Goal: Transaction & Acquisition: Book appointment/travel/reservation

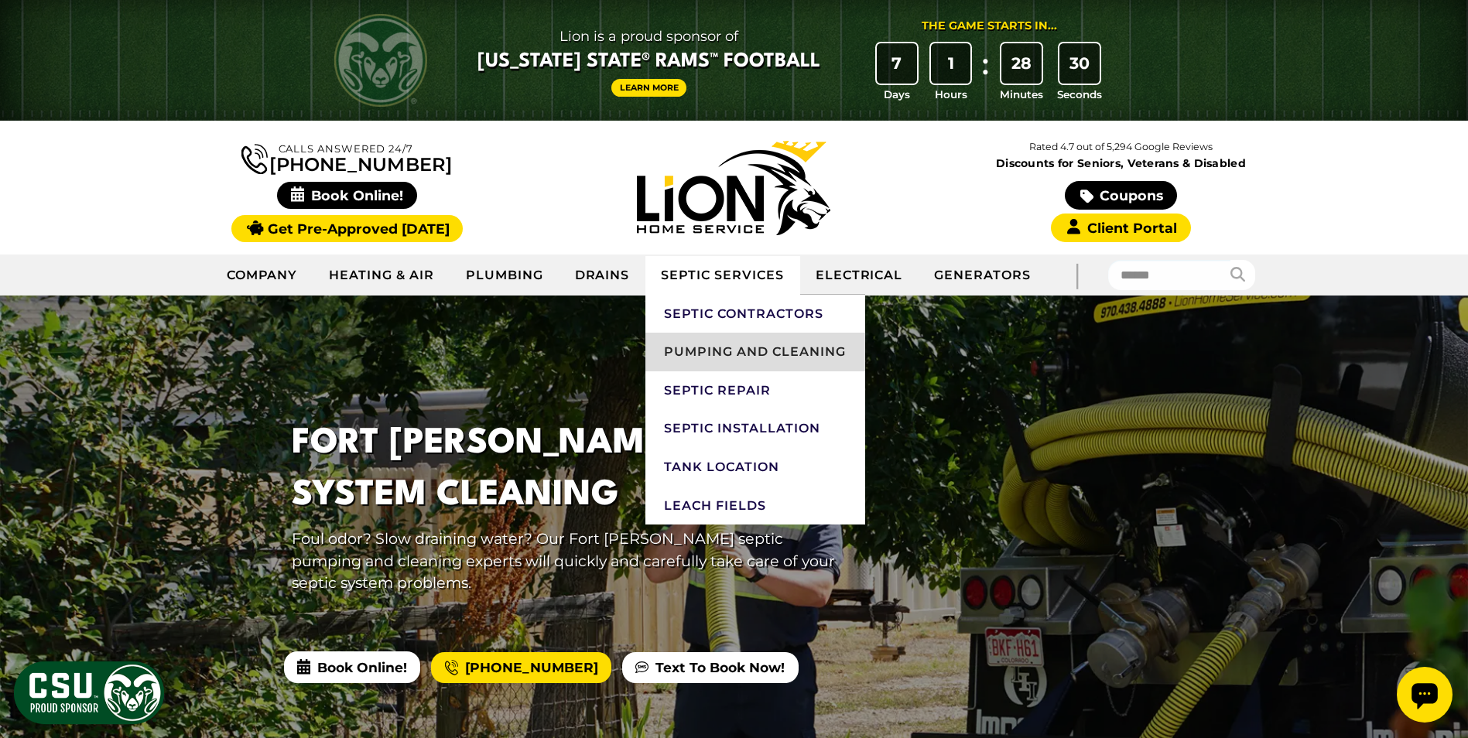
click at [738, 347] on link "Pumping and Cleaning" at bounding box center [755, 352] width 219 height 39
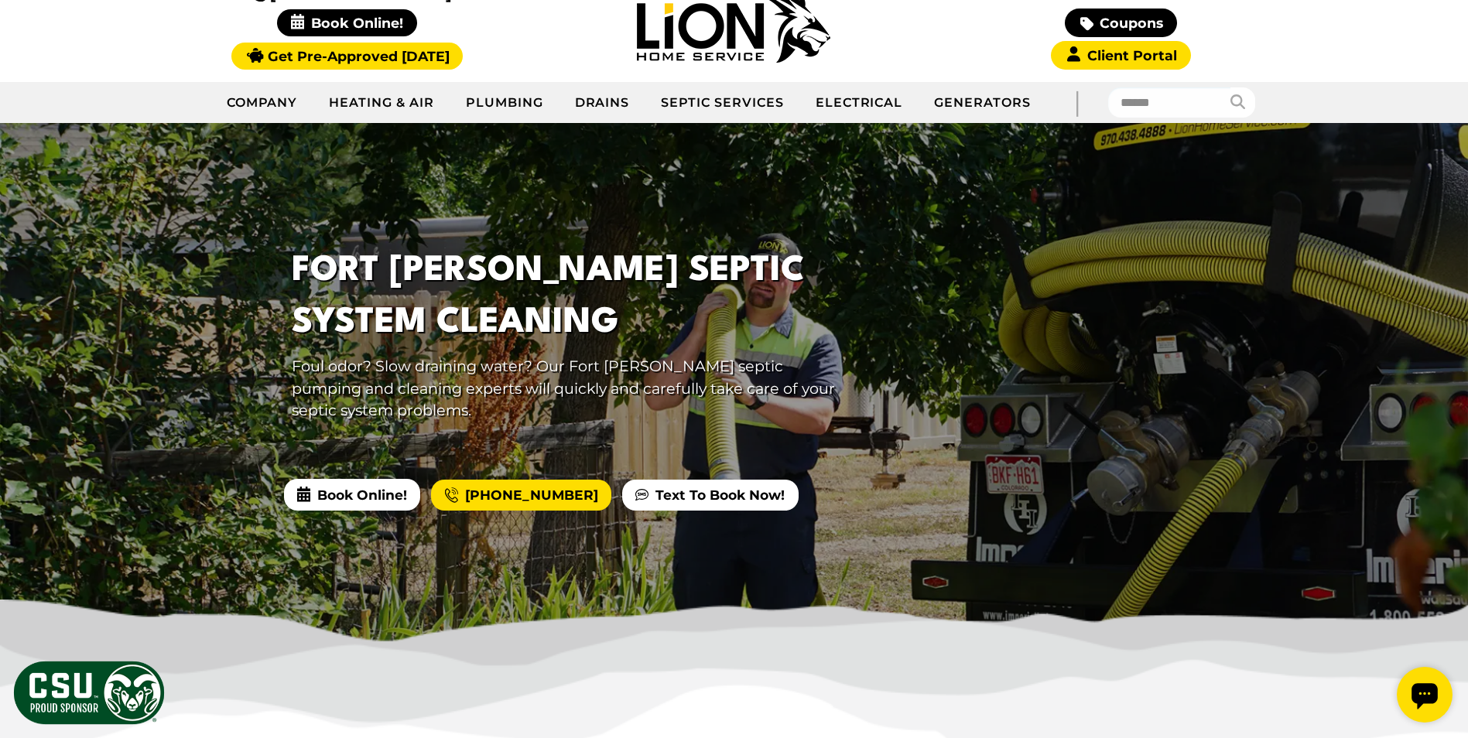
scroll to position [155, 0]
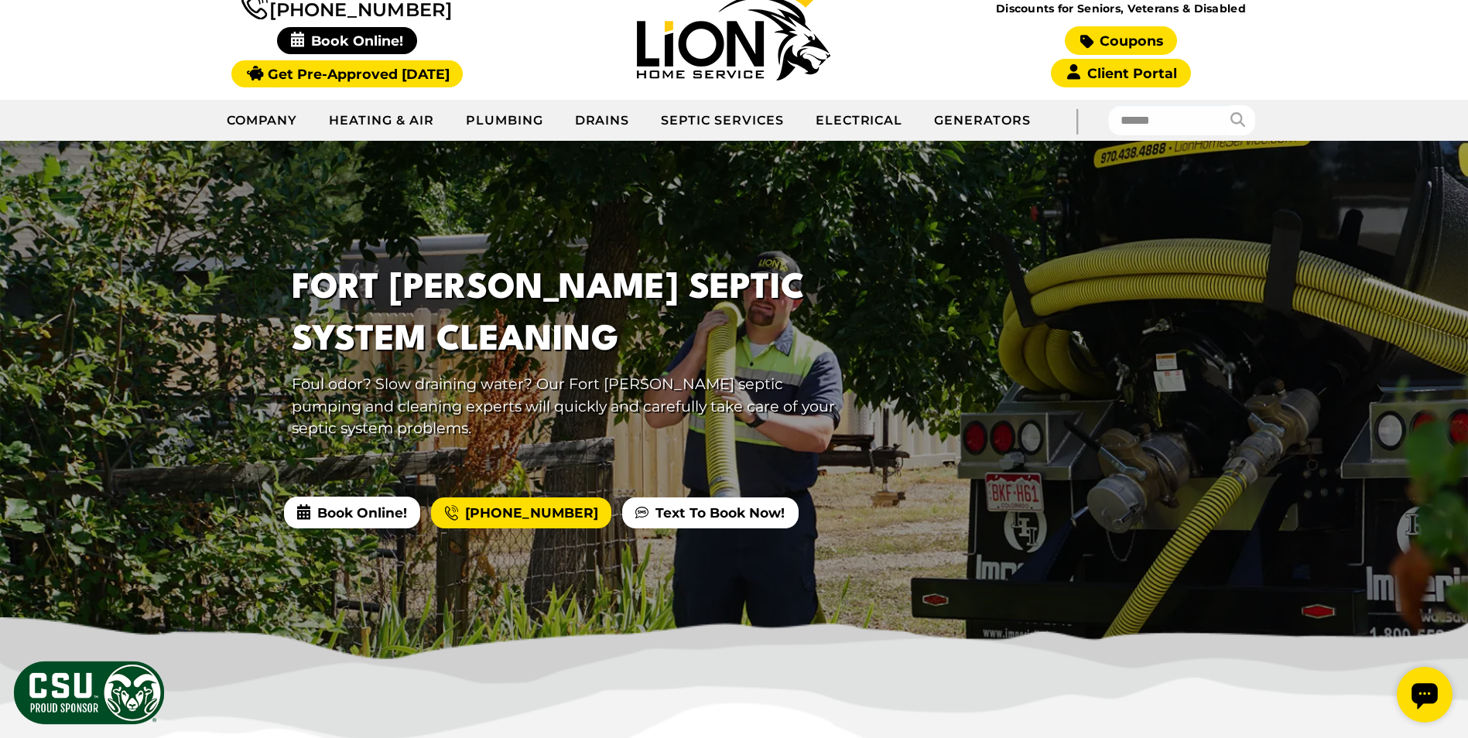
click at [1098, 38] on link "Coupons" at bounding box center [1120, 40] width 111 height 29
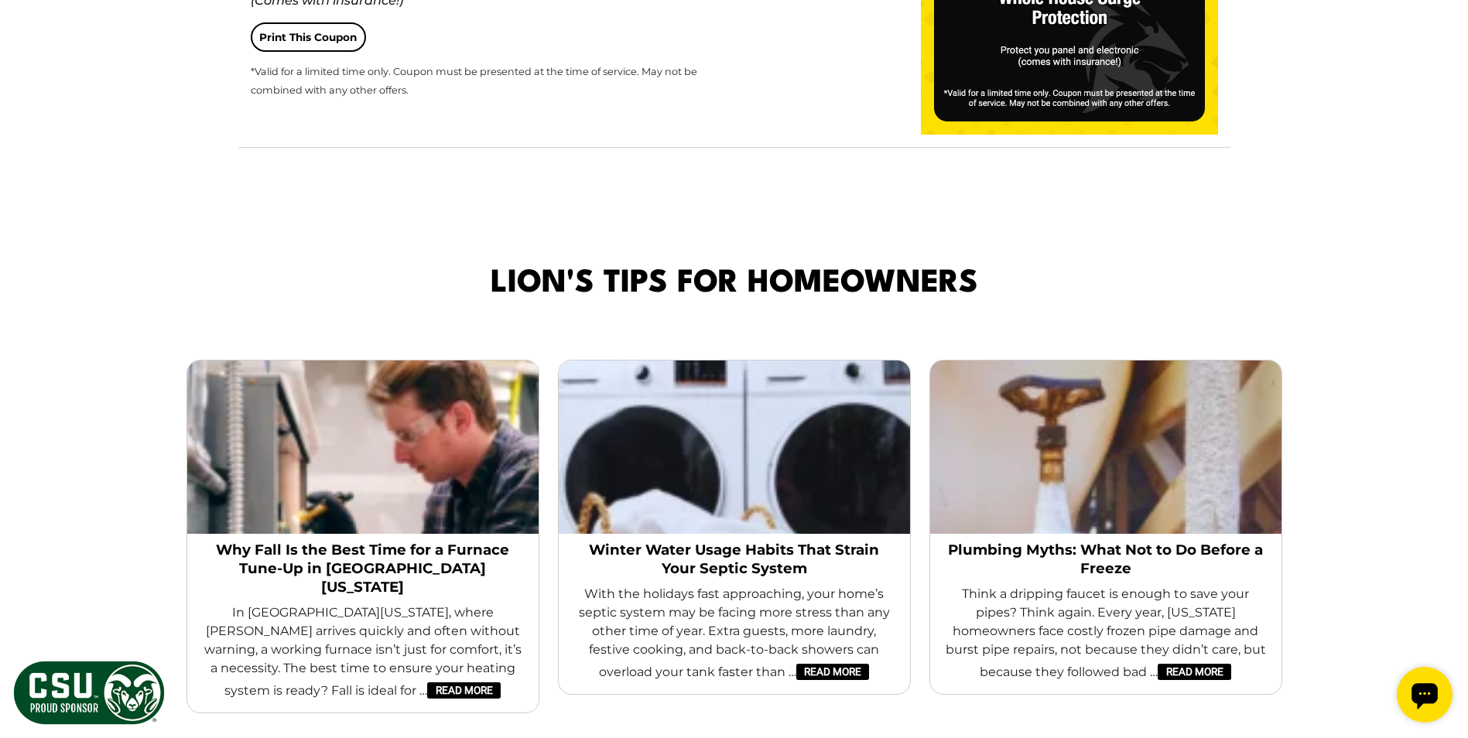
scroll to position [3096, 0]
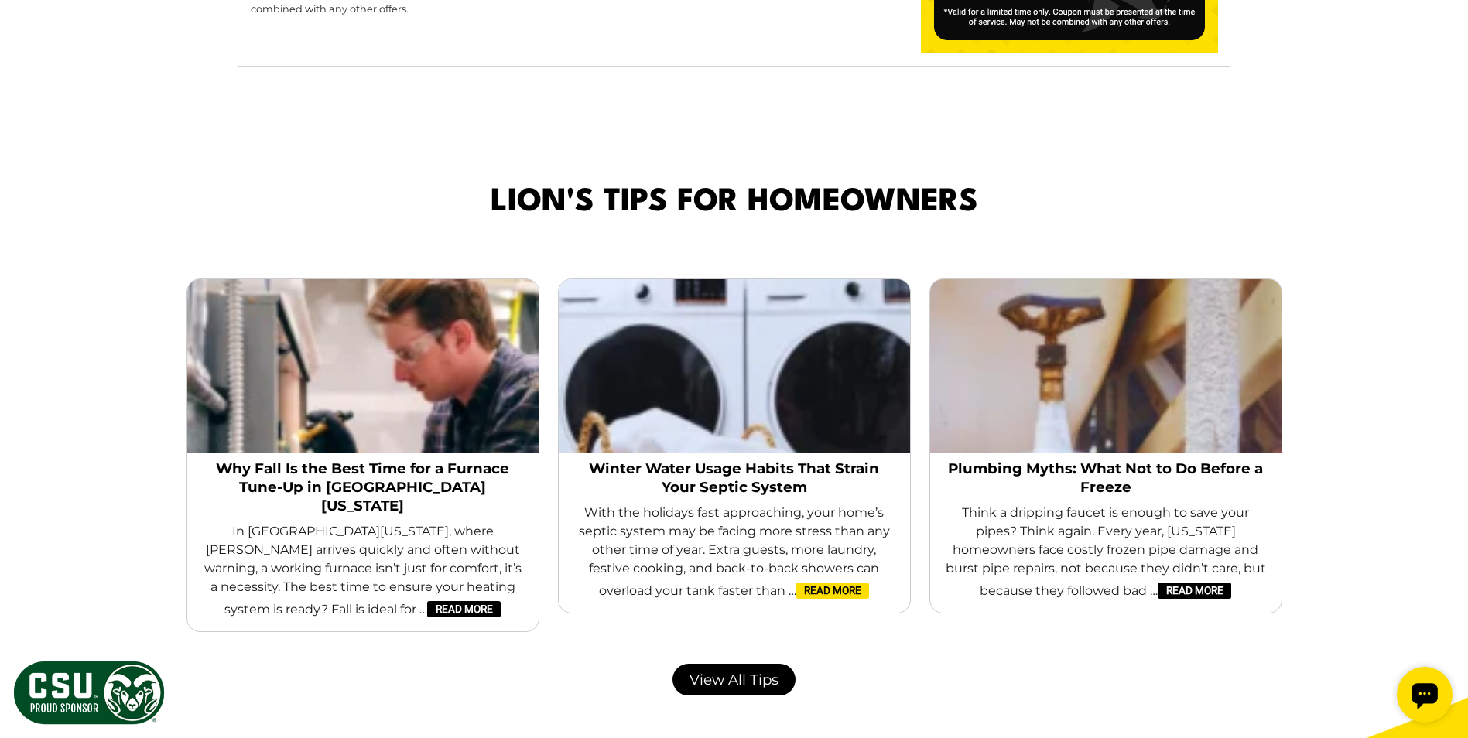
click at [827, 594] on link "Read More" at bounding box center [832, 591] width 73 height 17
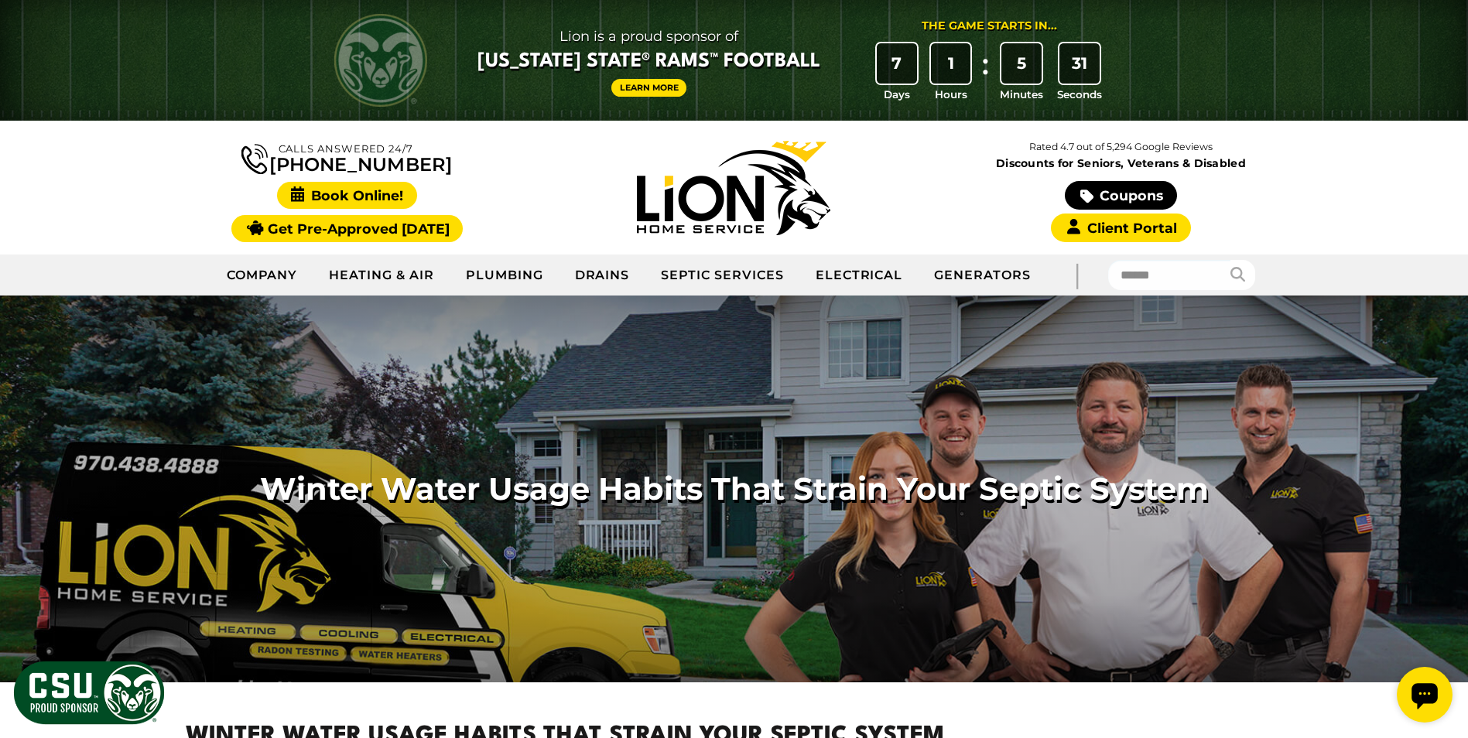
click at [402, 192] on span "Book Online!" at bounding box center [347, 195] width 140 height 27
